Goal: Task Accomplishment & Management: Use online tool/utility

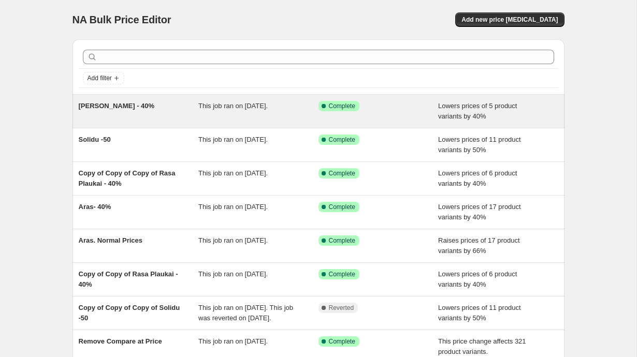
click at [124, 108] on span "[PERSON_NAME] - 40%" at bounding box center [117, 106] width 76 height 8
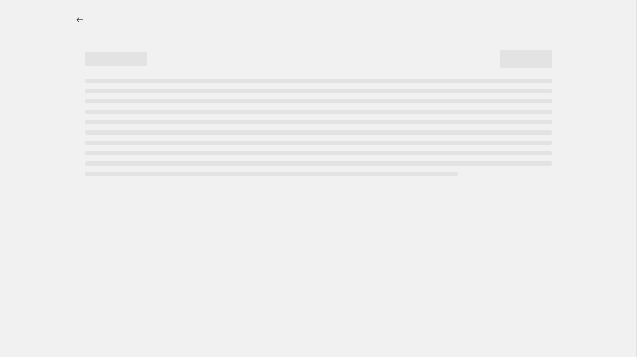
select select "percentage"
select select "no_change"
select select "vendor"
select select "collection"
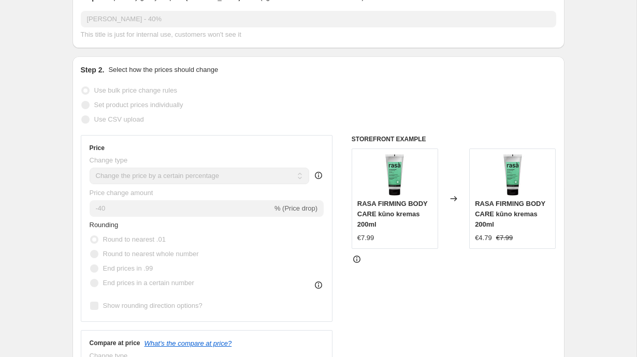
scroll to position [152, 0]
